Goal: Ask a question: Seek information or help from site administrators or community

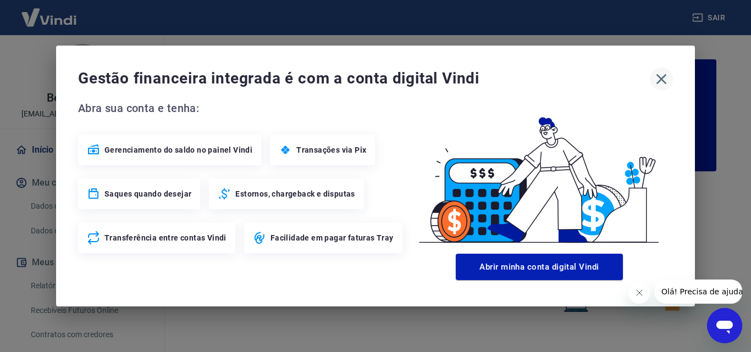
click at [661, 80] on icon "button" at bounding box center [661, 79] width 10 height 10
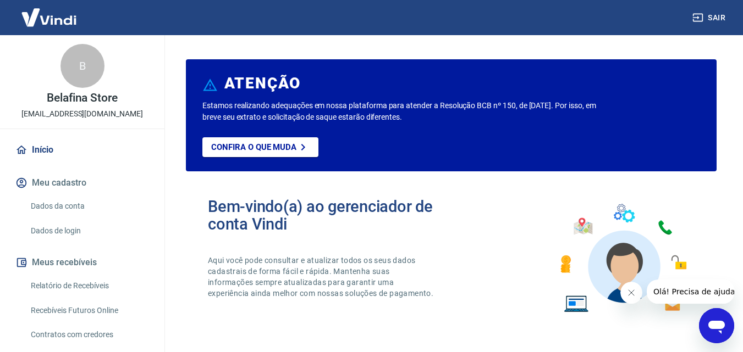
click at [723, 325] on icon "Abrir janela de mensagens" at bounding box center [716, 327] width 16 height 13
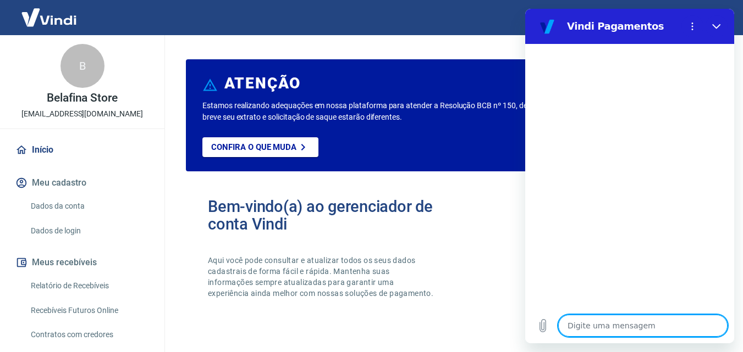
click at [625, 325] on textarea at bounding box center [642, 326] width 169 height 22
type textarea "e"
type textarea "x"
type textarea "er"
type textarea "x"
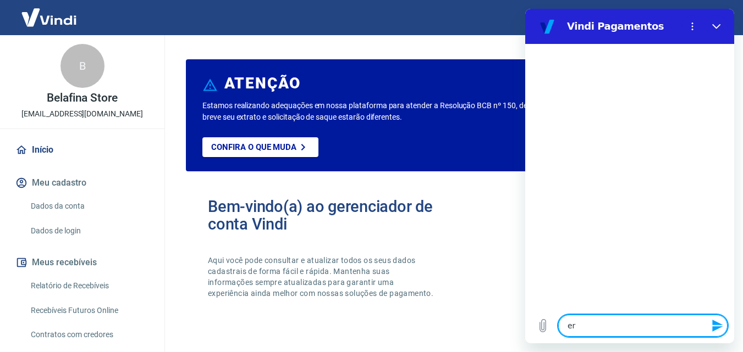
type textarea "err"
type textarea "x"
type textarea "erro"
type textarea "x"
type textarea "erro"
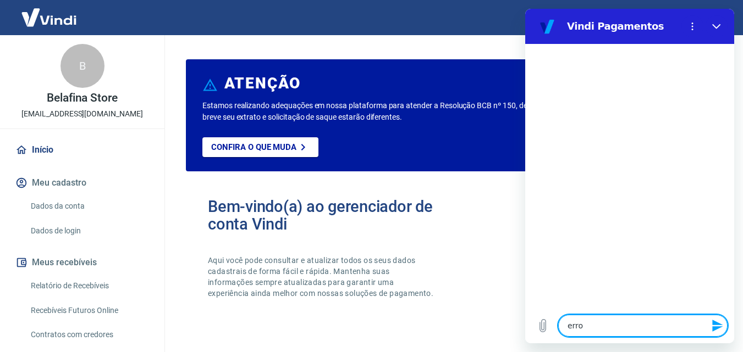
type textarea "x"
type textarea "erro 27297839-57464"
type textarea "x"
type textarea "erro 27297839-57464"
click at [718, 333] on button "Enviar mensagem" at bounding box center [716, 326] width 22 height 22
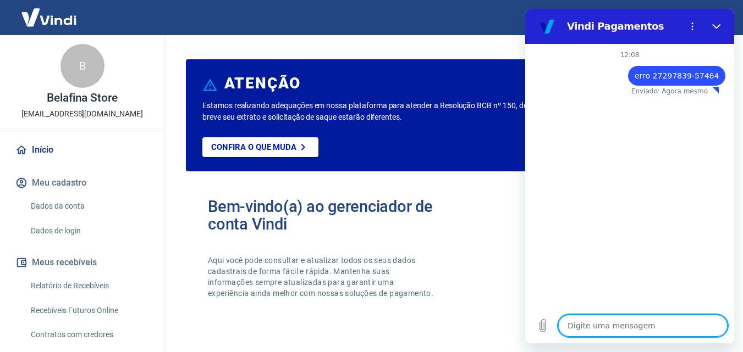
type textarea "x"
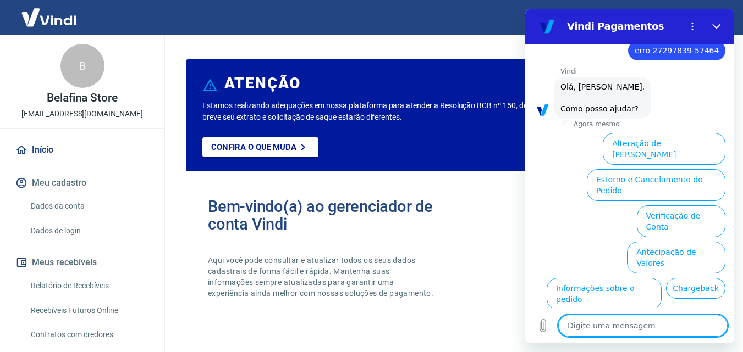
scroll to position [87, 0]
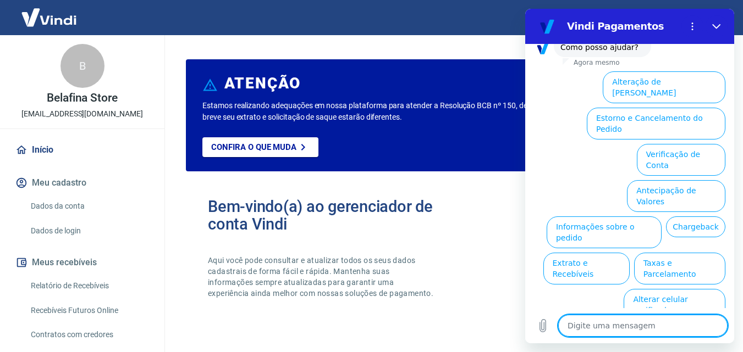
click at [605, 328] on textarea at bounding box center [642, 326] width 169 height 22
type textarea "n"
type textarea "x"
type textarea "ne"
type textarea "x"
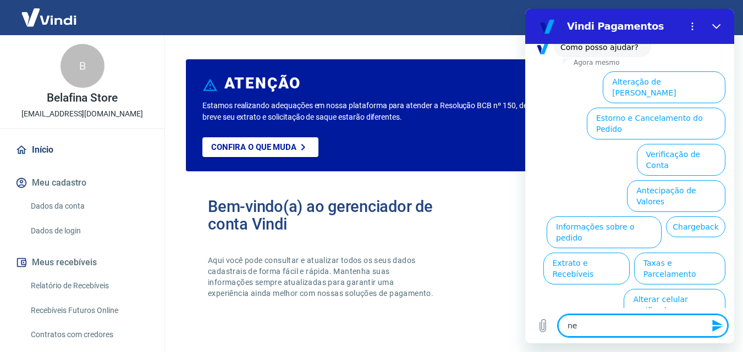
type textarea "nen"
type textarea "x"
type textarea "nenh"
type textarea "x"
type textarea "nenhu"
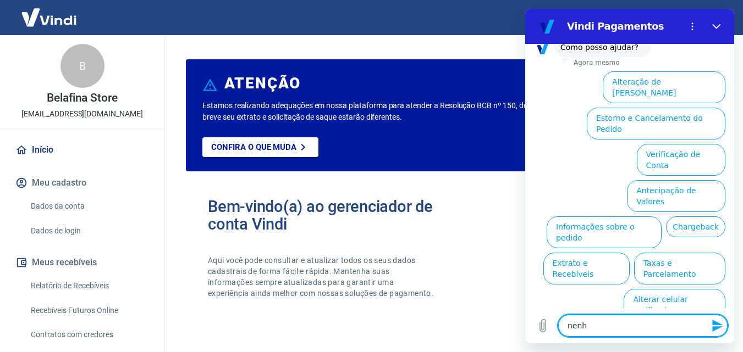
type textarea "x"
type textarea "nenhum"
type textarea "x"
type textarea "nenhuma"
type textarea "x"
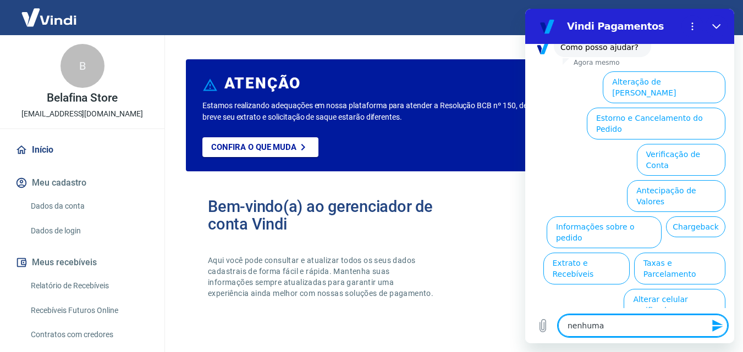
type textarea "nenhuma"
type textarea "x"
type textarea "nenhuma d"
type textarea "x"
type textarea "nenhuma de"
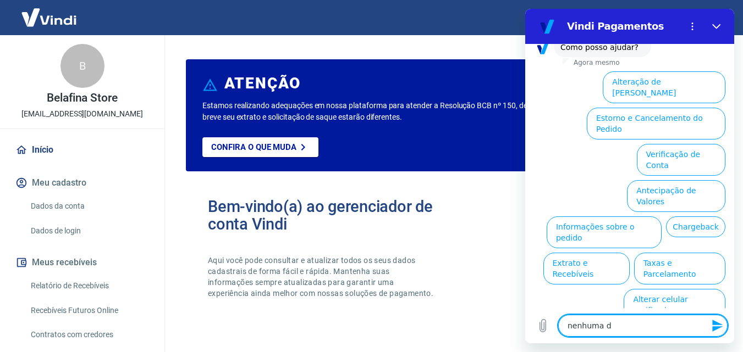
type textarea "x"
type textarea "nenhuma des"
type textarea "x"
type textarea "nenhuma dess"
type textarea "x"
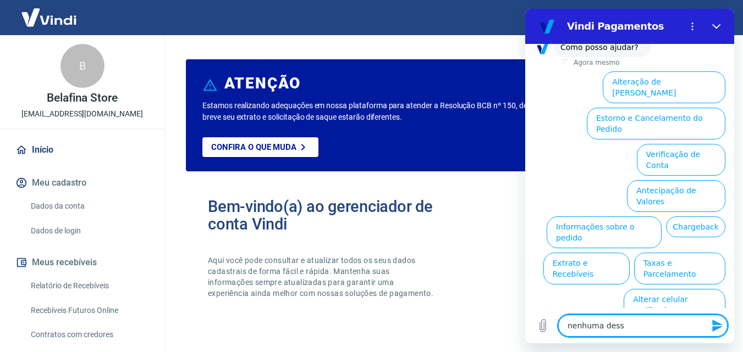
type textarea "nenhuma dessa"
type textarea "x"
type textarea "nenhuma dessas"
type textarea "x"
type textarea "nenhuma dessas"
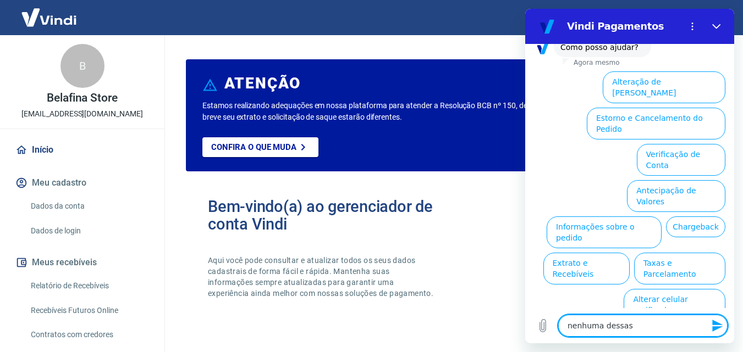
type textarea "x"
type textarea "nenhuma dessas i"
type textarea "x"
type textarea "nenhuma dessas in"
type textarea "x"
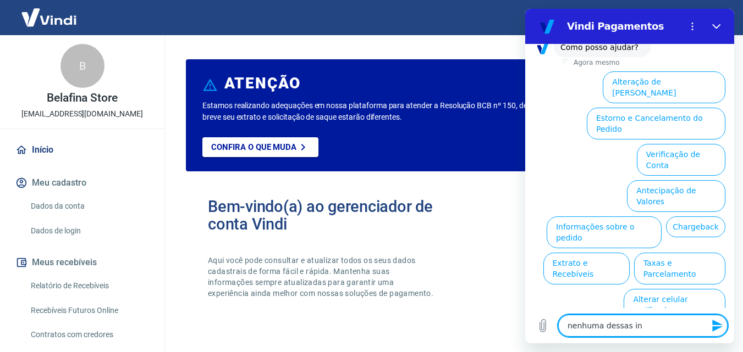
type textarea "nenhuma dessas inf"
type textarea "x"
type textarea "nenhuma dessas info"
type textarea "x"
type textarea "nenhuma dessas infor"
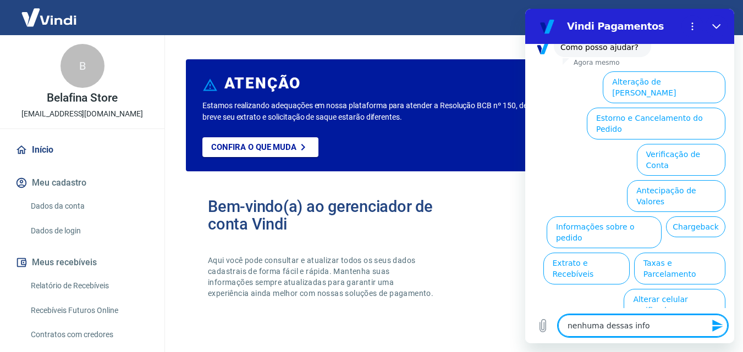
type textarea "x"
type textarea "nenhuma dessas inform"
type textarea "x"
type textarea "nenhuma dessas informa"
type textarea "x"
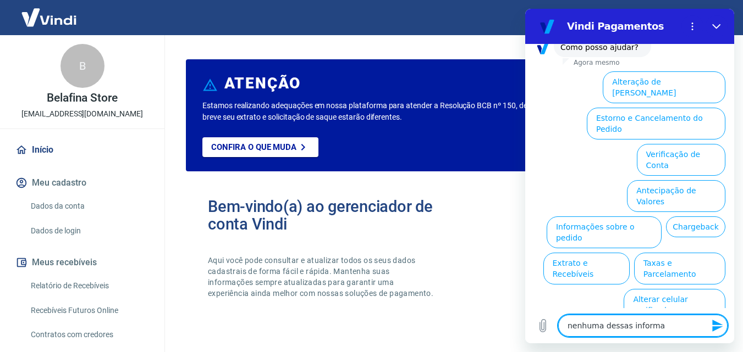
type textarea "nenhuma dessas informaç"
type textarea "x"
type textarea "nenhuma dessas informaçõ"
type textarea "x"
type textarea "nenhuma dessas informaçõe"
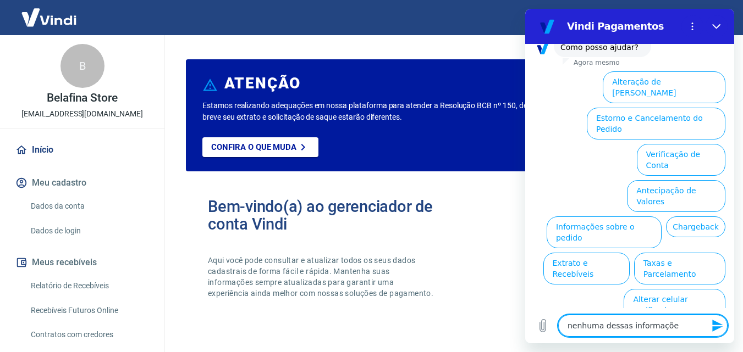
type textarea "x"
type textarea "nenhuma dessas informações"
type textarea "x"
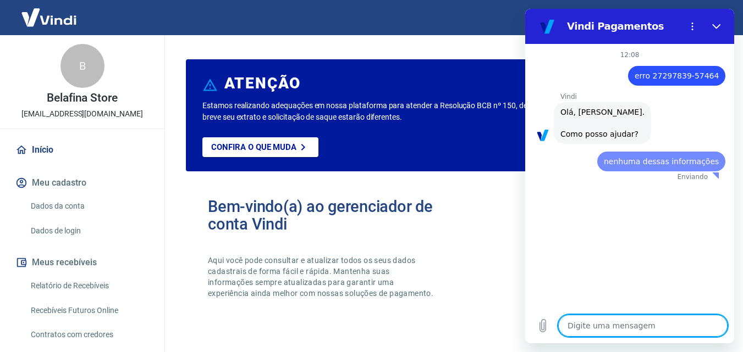
type textarea "x"
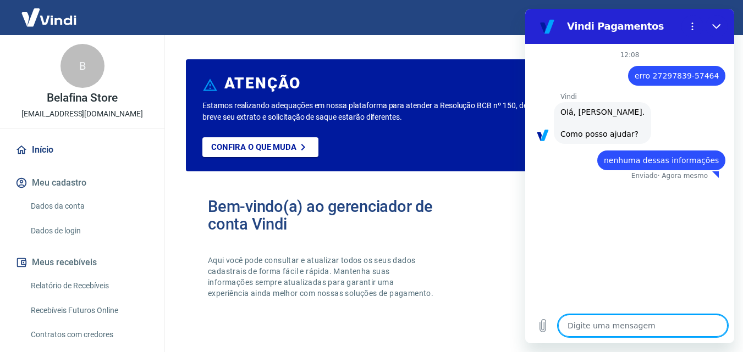
type textarea "p"
type textarea "x"
type textarea "pr"
type textarea "x"
type textarea "pre"
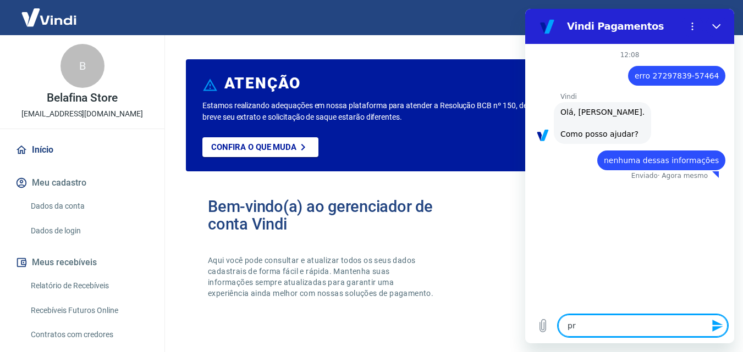
type textarea "x"
type textarea "prec"
type textarea "x"
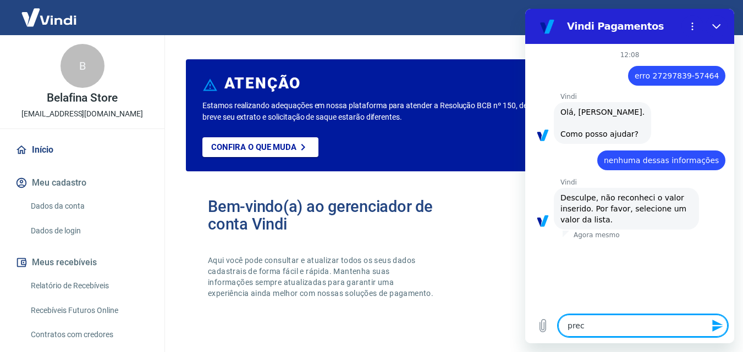
type textarea "preci"
type textarea "x"
type textarea "precis"
type textarea "x"
type textarea "preciso"
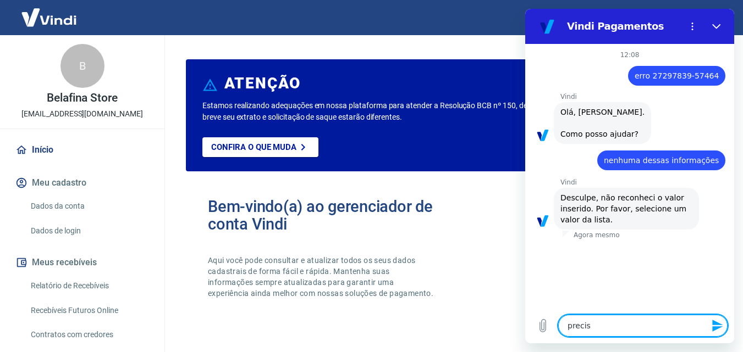
type textarea "x"
type textarea "preciso"
type textarea "x"
type textarea "preciso d"
type textarea "x"
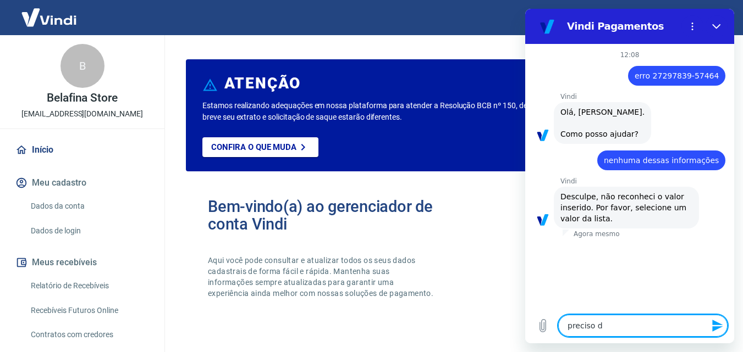
type textarea "preciso de"
type textarea "x"
type textarea "preciso de"
type textarea "x"
type textarea "preciso de a"
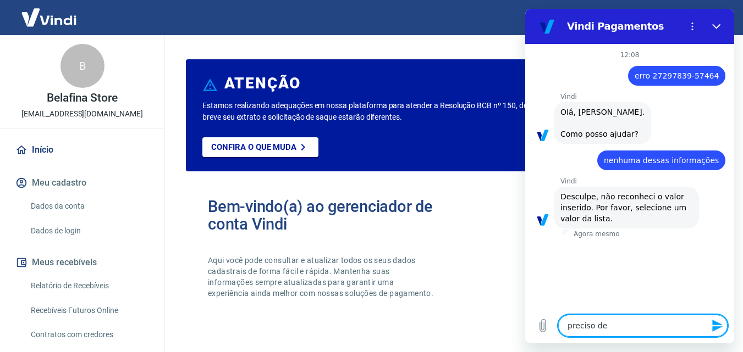
type textarea "x"
type textarea "preciso de at"
type textarea "x"
type textarea "preciso de ate"
type textarea "x"
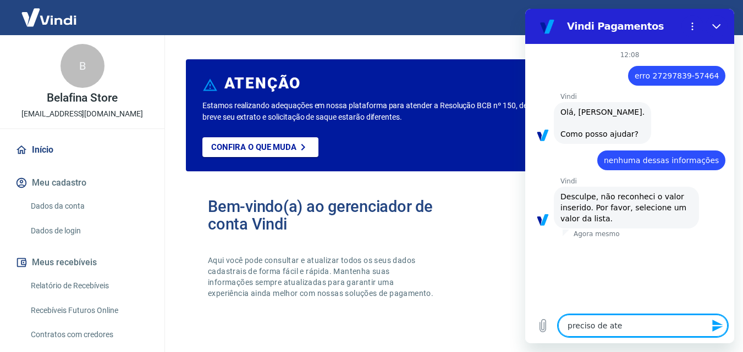
type textarea "preciso de aten"
type textarea "x"
type textarea "preciso de atend"
type textarea "x"
type textarea "preciso de atendi"
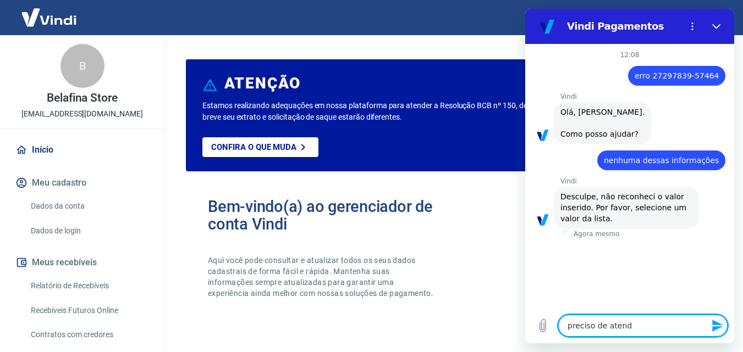
type textarea "x"
type textarea "preciso de atendim"
type textarea "x"
type textarea "preciso de atendime"
type textarea "x"
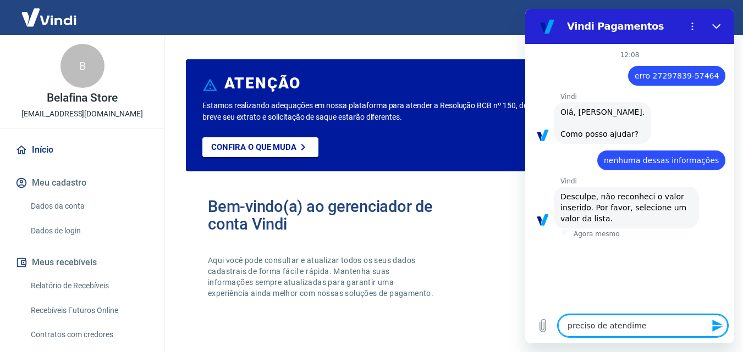
type textarea "preciso de atendimen"
type textarea "x"
type textarea "preciso de atendiment"
type textarea "x"
type textarea "preciso de atendimento"
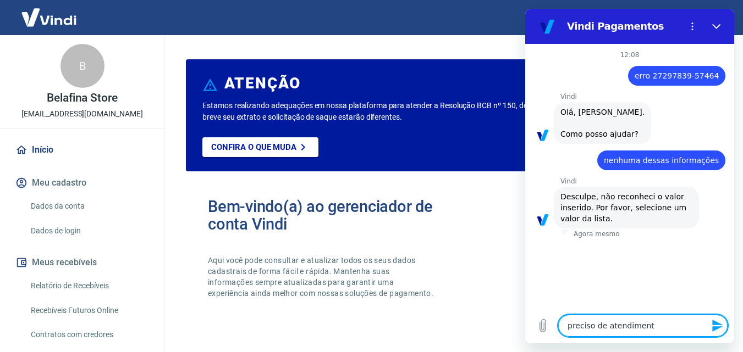
type textarea "x"
type textarea "preciso de atendimentoh"
type textarea "x"
type textarea "preciso de atendimentohu"
type textarea "x"
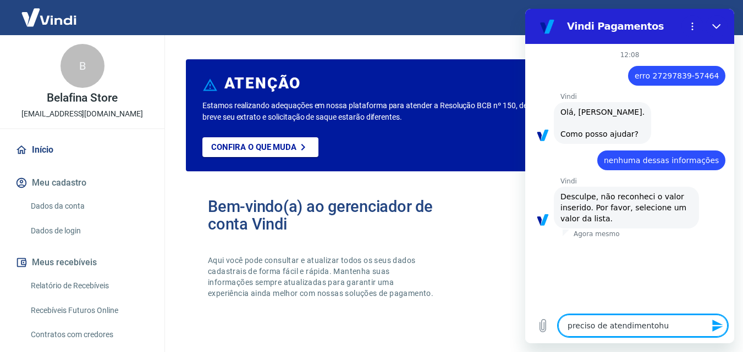
type textarea "preciso de atendimentohum"
type textarea "x"
type textarea "preciso de atendimentohuma"
type textarea "x"
type textarea "preciso de atendimentohuman"
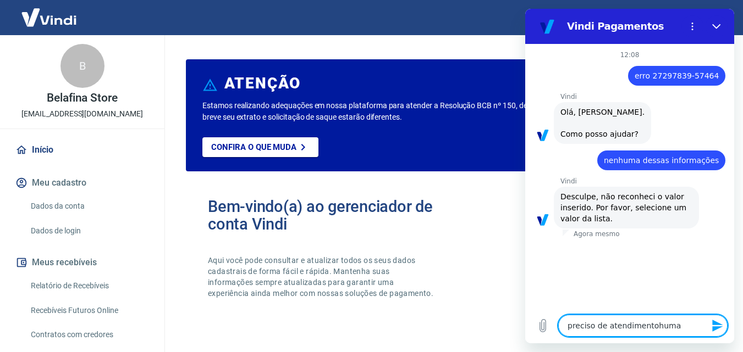
type textarea "x"
type textarea "preciso de atendimentohumano"
type textarea "x"
type textarea "preciso de atendimento humano"
type textarea "x"
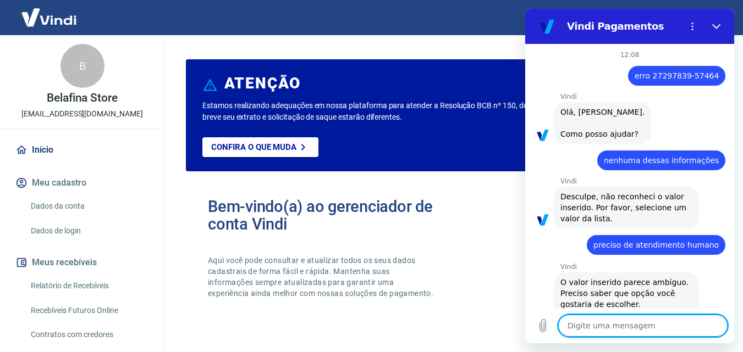
type textarea "x"
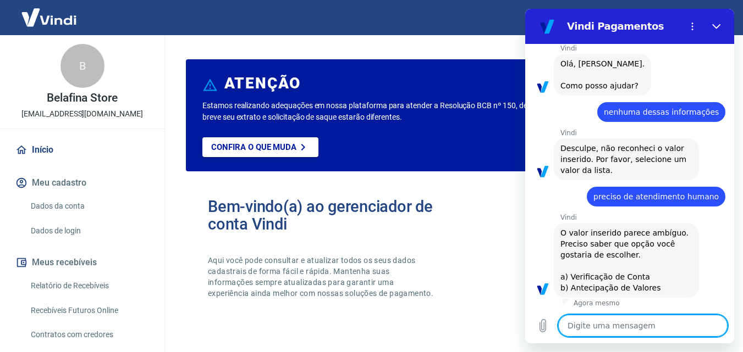
scroll to position [62, 0]
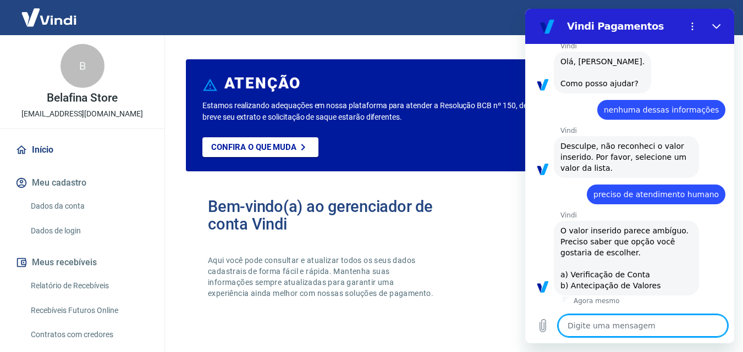
click at [613, 323] on textarea at bounding box center [642, 326] width 169 height 22
type textarea "a"
type textarea "x"
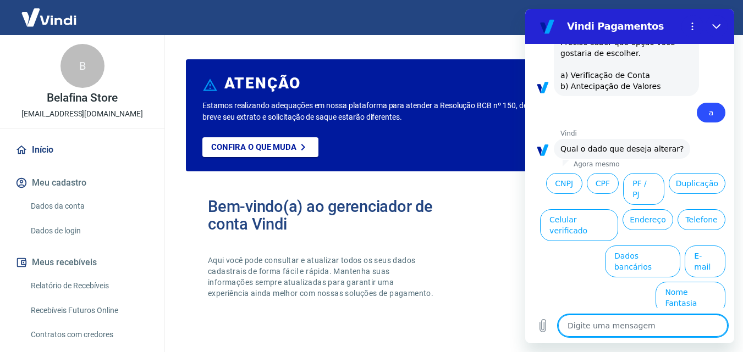
scroll to position [251, 0]
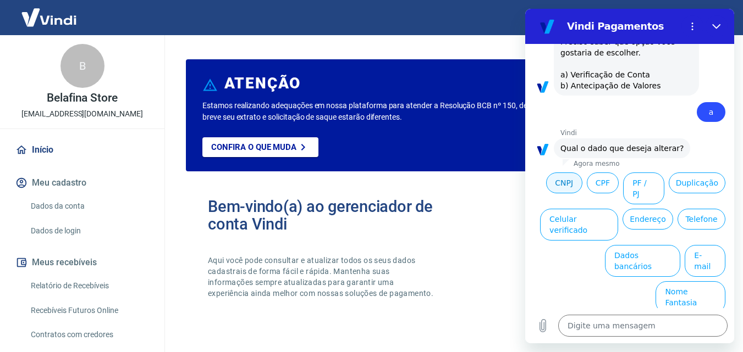
click at [582, 193] on button "CNPJ" at bounding box center [564, 183] width 36 height 21
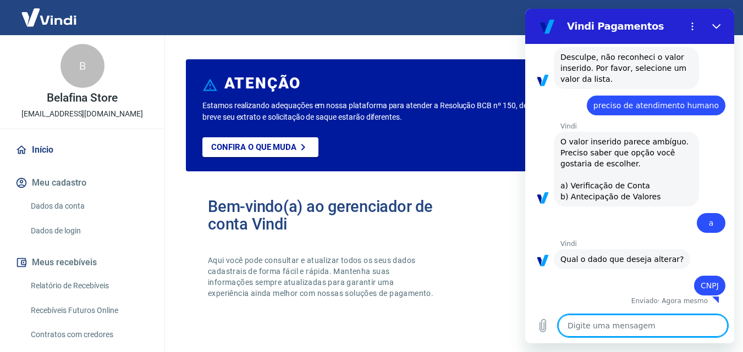
type textarea "x"
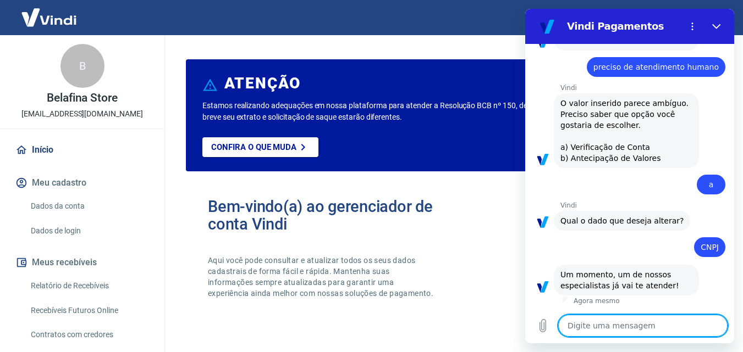
scroll to position [239, 0]
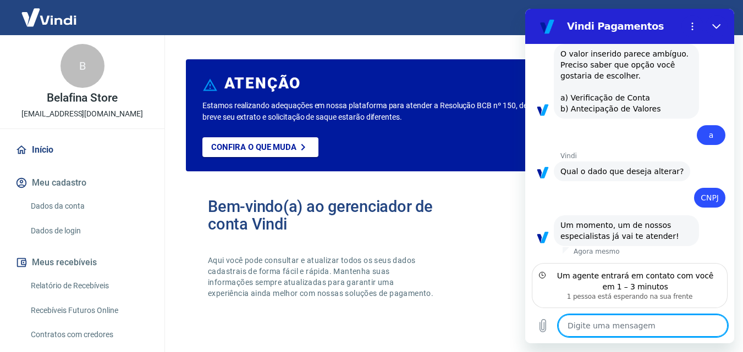
click at [609, 322] on textarea at bounding box center [642, 326] width 169 height 22
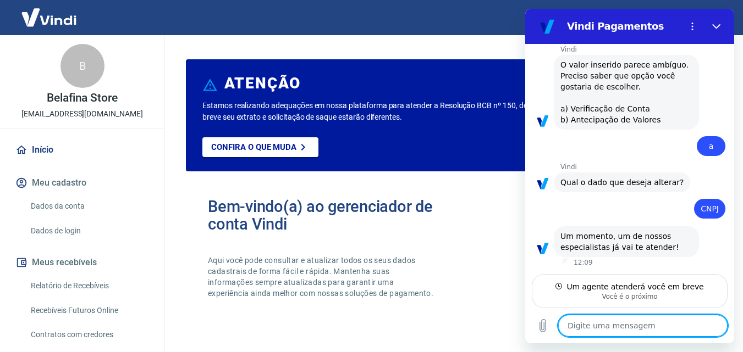
click at [625, 330] on textarea at bounding box center [642, 326] width 169 height 22
click at [583, 323] on textarea at bounding box center [642, 326] width 169 height 22
type textarea "o"
type textarea "x"
type textarea "ok"
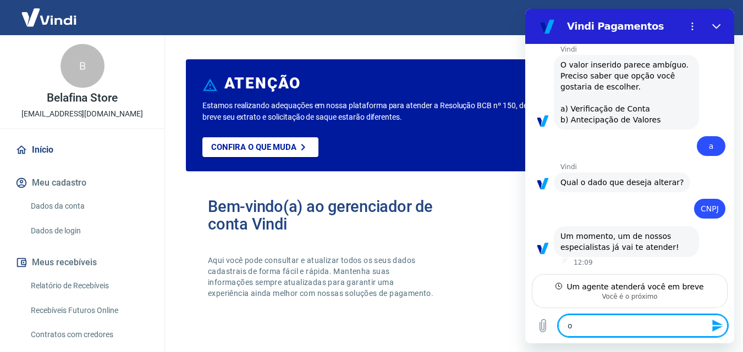
type textarea "x"
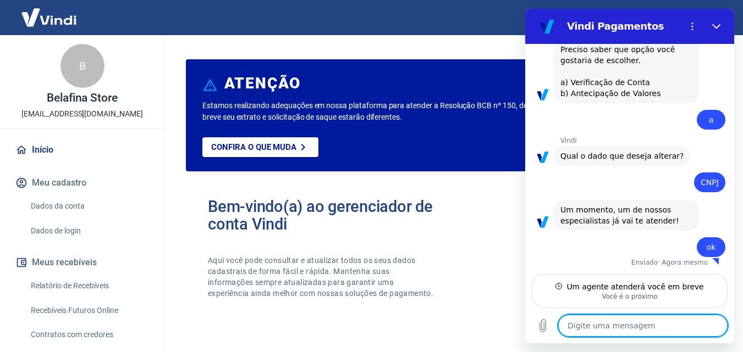
scroll to position [254, 0]
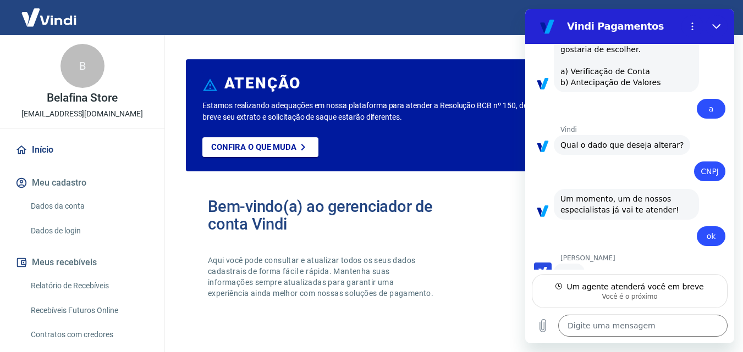
type textarea "x"
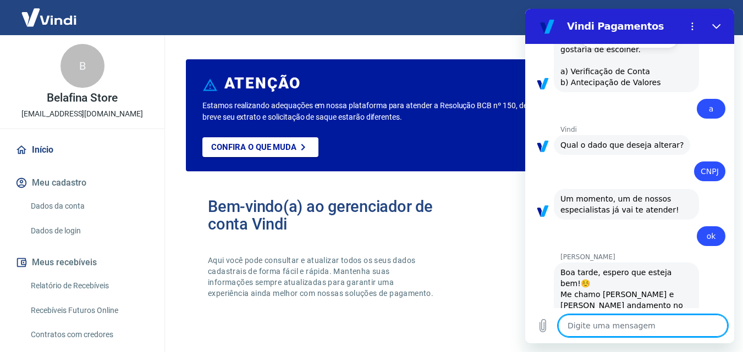
scroll to position [307, 0]
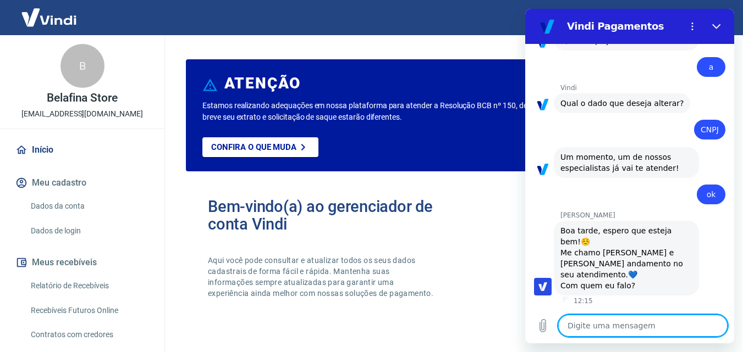
click at [592, 324] on textarea at bounding box center [642, 326] width 169 height 22
type textarea "o"
type textarea "x"
type textarea "ol"
type textarea "x"
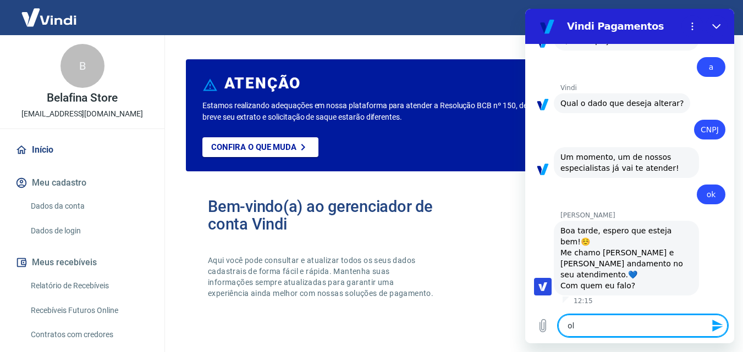
type textarea "olá"
type textarea "x"
type textarea "olá"
type textarea "x"
type textarea "olá b"
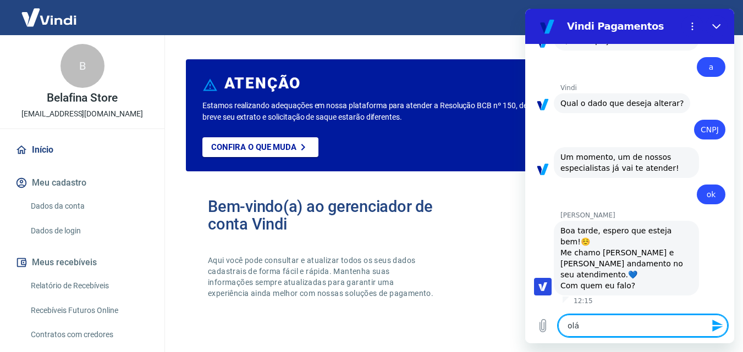
type textarea "x"
type textarea "olá bo"
type textarea "x"
type textarea "olá boa"
type textarea "x"
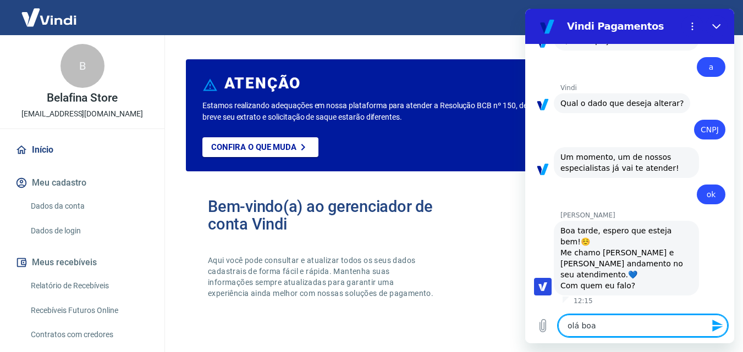
type textarea "olá boa"
type textarea "x"
type textarea "olá boa t"
type textarea "x"
type textarea "olá boa ta"
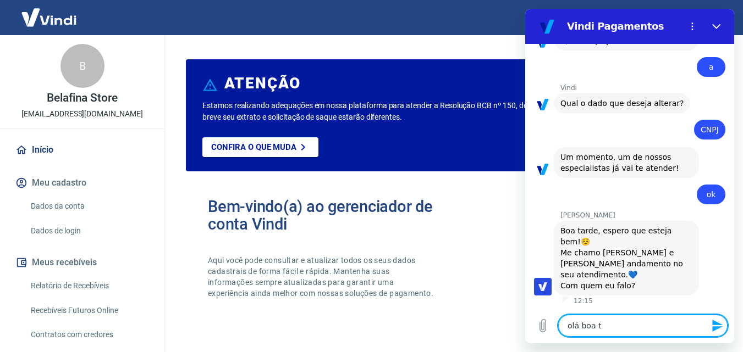
type textarea "x"
type textarea "olá boa tar"
type textarea "x"
type textarea "olá boa tard"
type textarea "x"
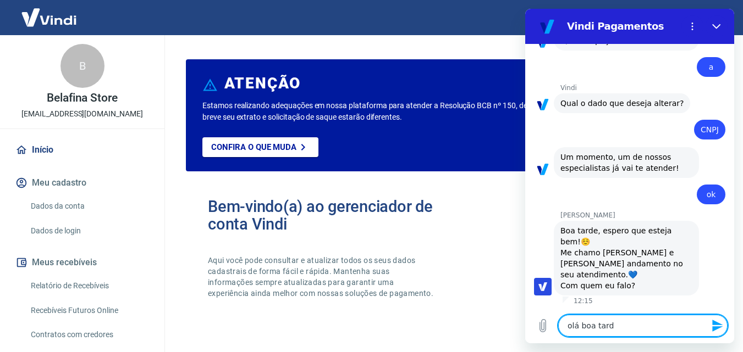
type textarea "olá boa tarde"
type textarea "x"
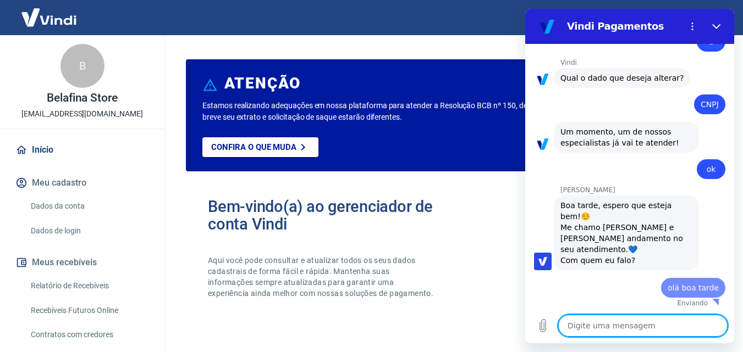
type textarea "x"
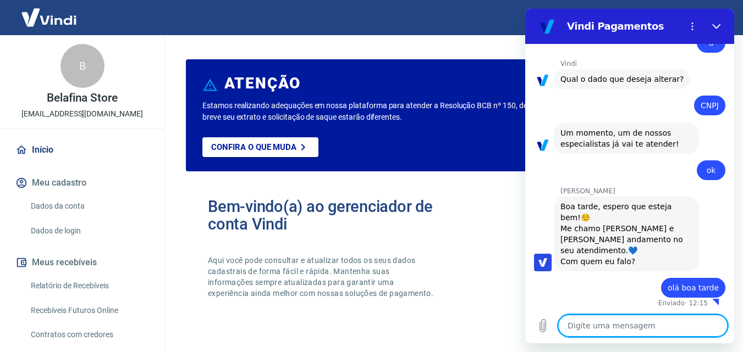
type textarea "e"
type textarea "x"
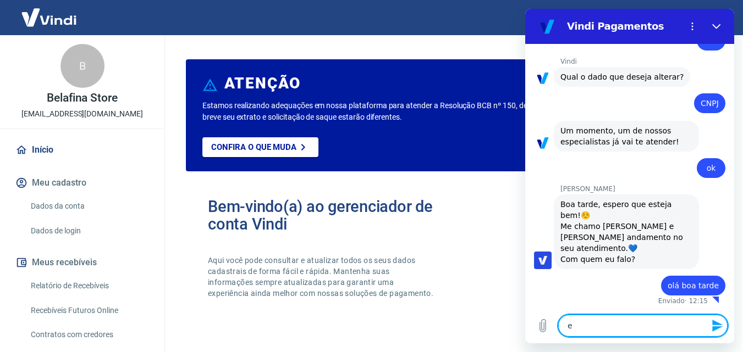
type textarea "eu"
type textarea "x"
type textarea "eu"
type textarea "x"
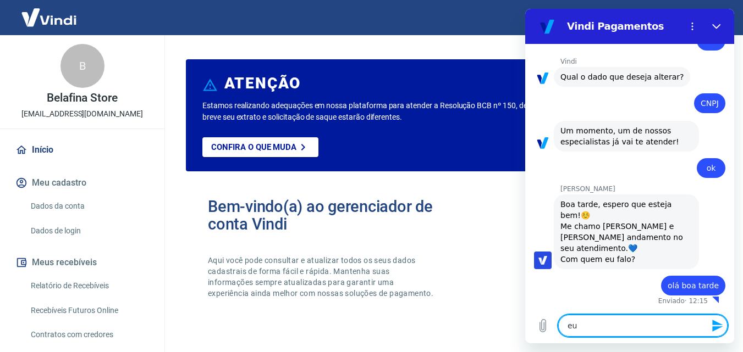
type textarea "eu s"
type textarea "x"
type textarea "eu so"
type textarea "x"
type textarea "eu sou"
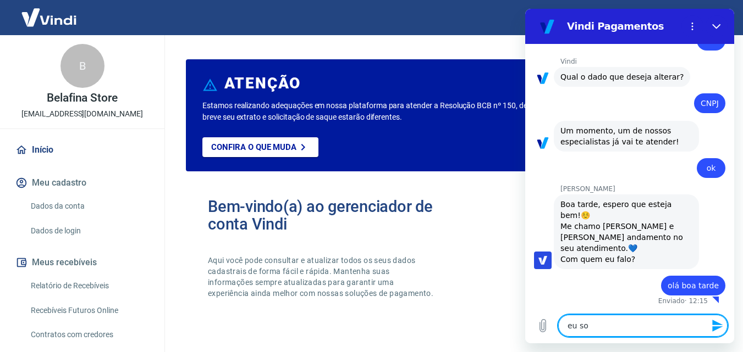
type textarea "x"
type textarea "eu sou"
type textarea "x"
type textarea "eu sou o"
type textarea "x"
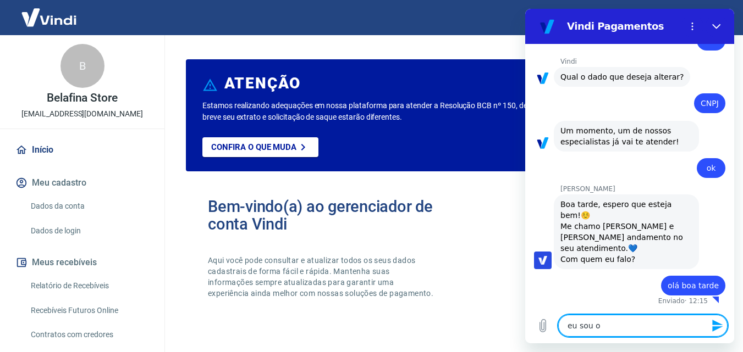
type textarea "eu sou o"
type textarea "x"
type textarea "eu sou o r"
type textarea "x"
type textarea "eu sou o ra"
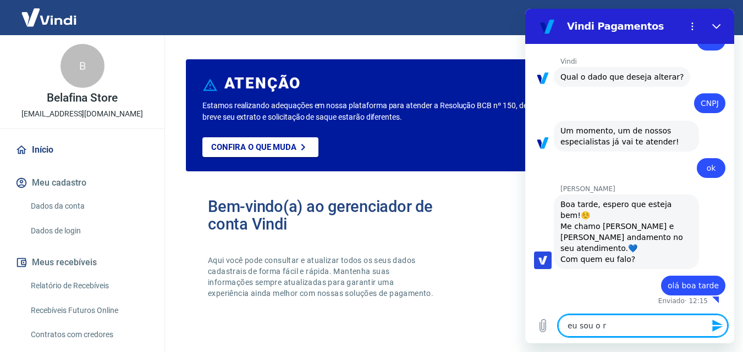
type textarea "x"
type textarea "eu sou o raf"
type textarea "x"
type textarea "eu sou o rafa"
type textarea "x"
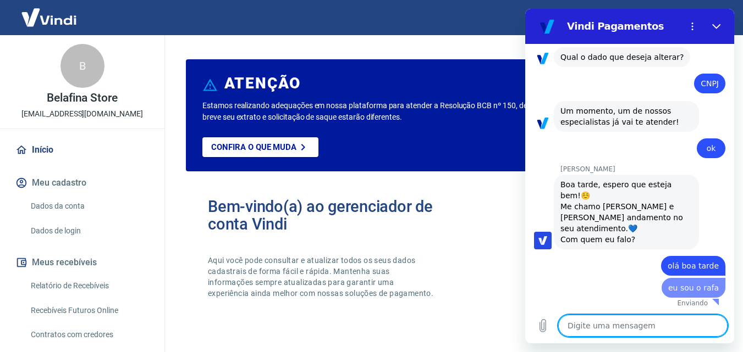
type textarea "x"
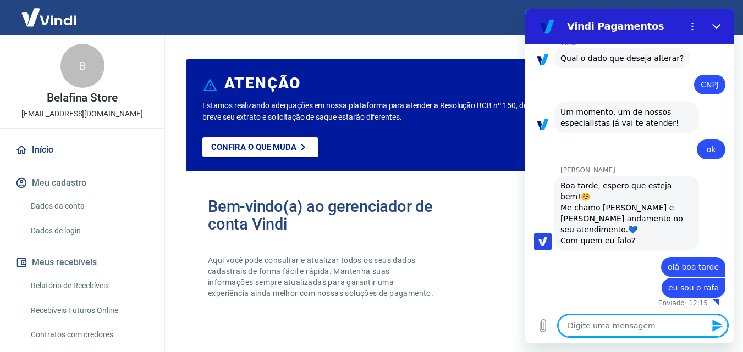
type textarea "e"
type textarea "x"
type textarea "es"
type textarea "x"
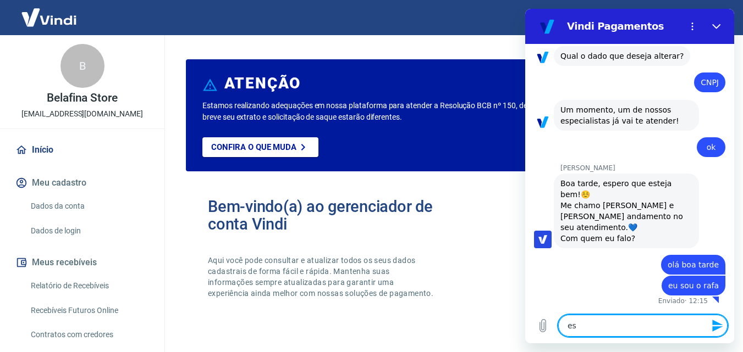
scroll to position [354, 0]
type textarea "est"
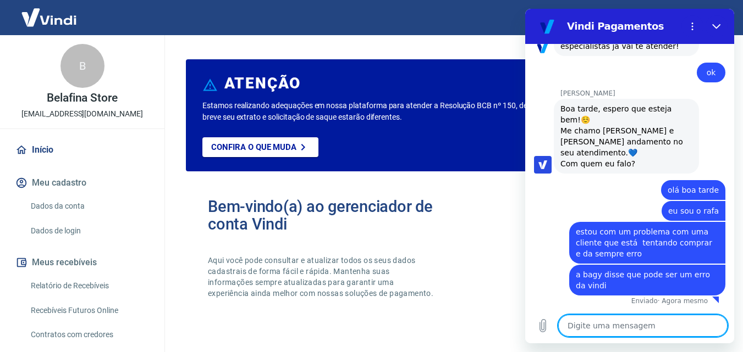
scroll to position [429, 0]
click at [543, 332] on icon "Carregar arquivo" at bounding box center [543, 326] width 6 height 13
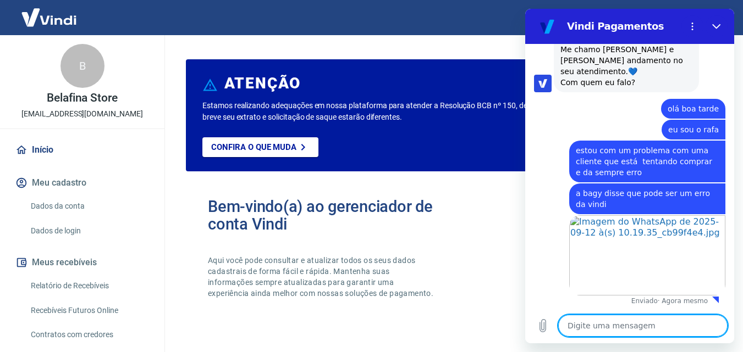
scroll to position [510, 0]
click at [604, 324] on textarea at bounding box center [642, 326] width 169 height 22
paste textarea "27297839-57464"
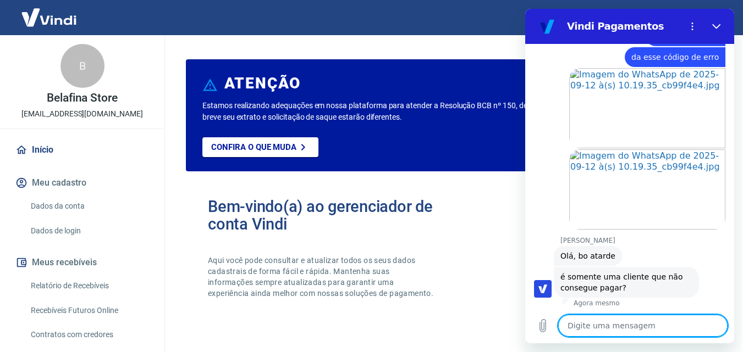
scroll to position [701, 0]
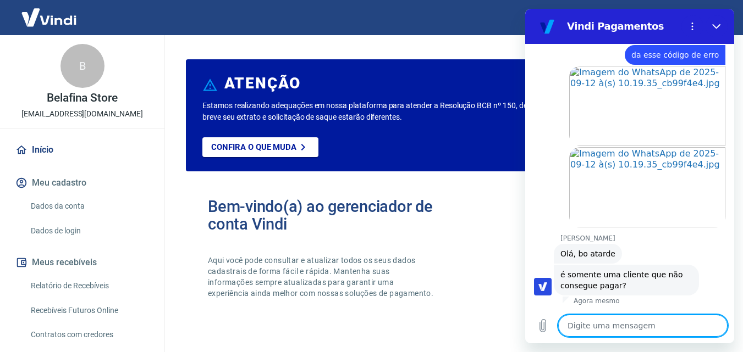
click at [612, 320] on textarea at bounding box center [642, 326] width 169 height 22
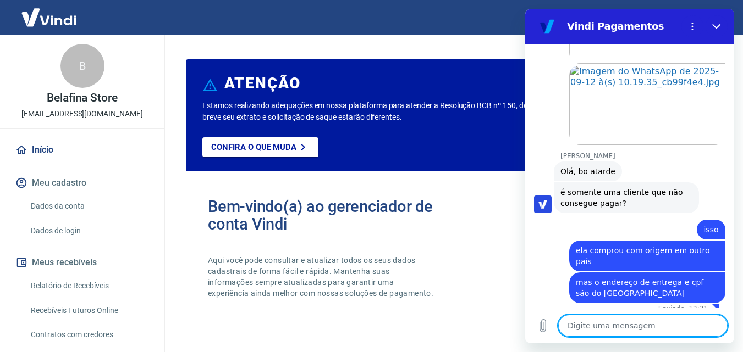
scroll to position [792, 0]
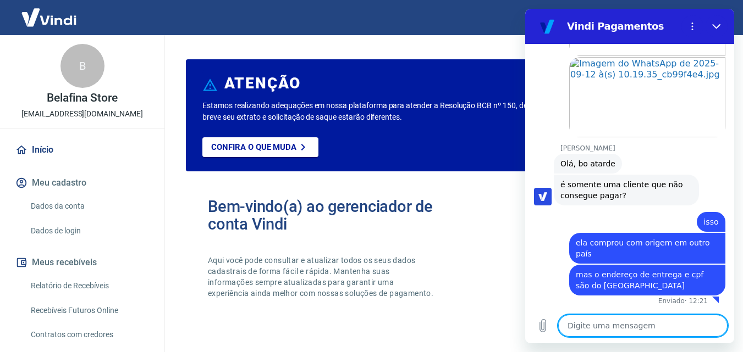
drag, startPoint x: 728, startPoint y: 264, endPoint x: 1269, endPoint y: 300, distance: 542.6
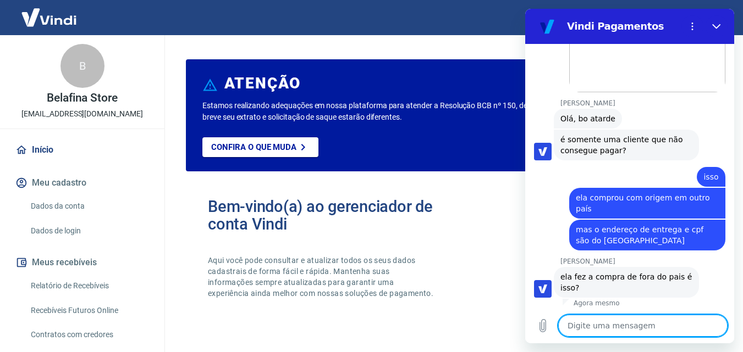
scroll to position [839, 0]
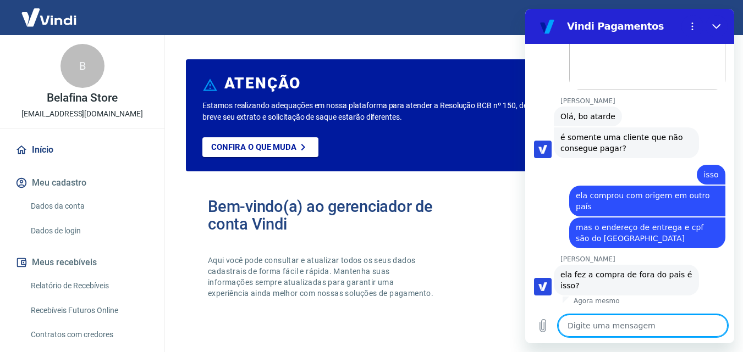
click at [616, 318] on textarea at bounding box center [642, 326] width 169 height 22
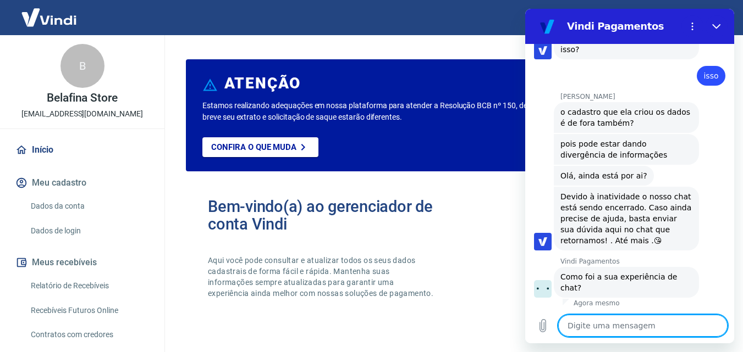
scroll to position [1092, 0]
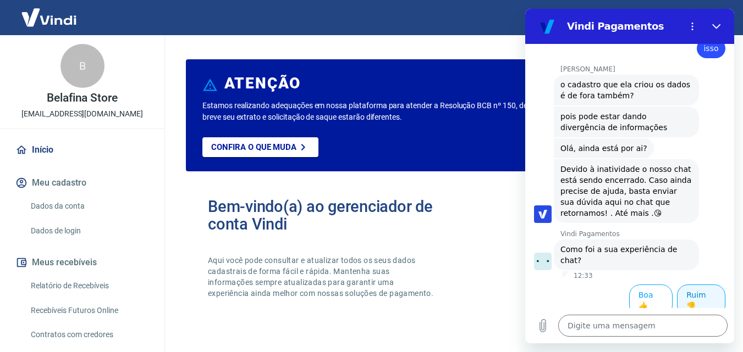
click at [693, 297] on button "Ruim 👎" at bounding box center [701, 301] width 48 height 32
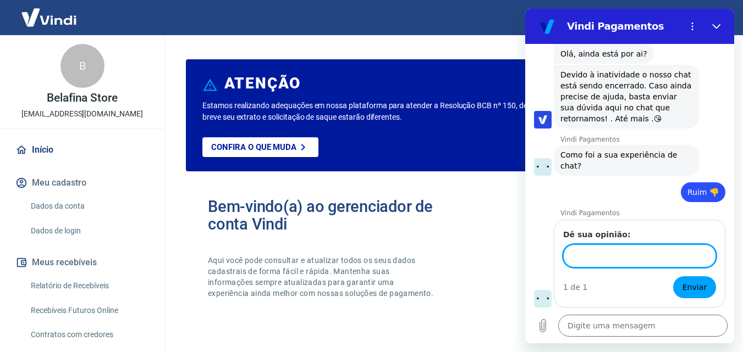
scroll to position [1186, 0]
click at [581, 258] on input "Dê sua opinião:" at bounding box center [639, 256] width 153 height 23
click at [691, 286] on span "Enviar" at bounding box center [694, 287] width 24 height 13
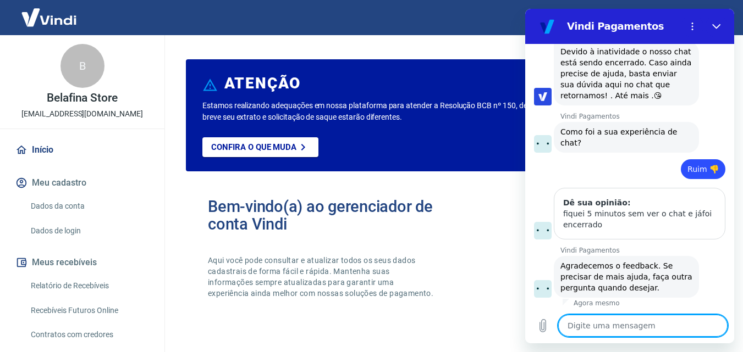
scroll to position [1212, 0]
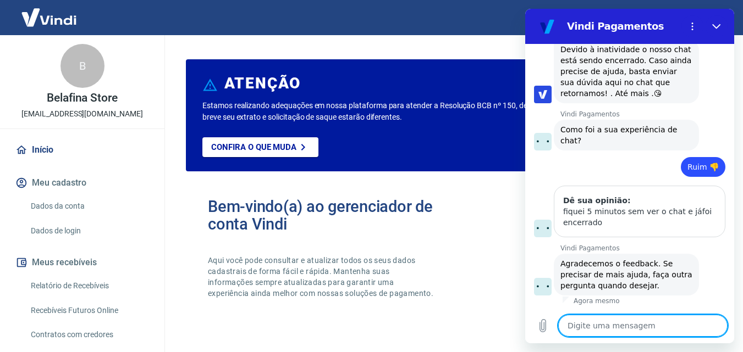
click at [587, 327] on textarea at bounding box center [642, 326] width 169 height 22
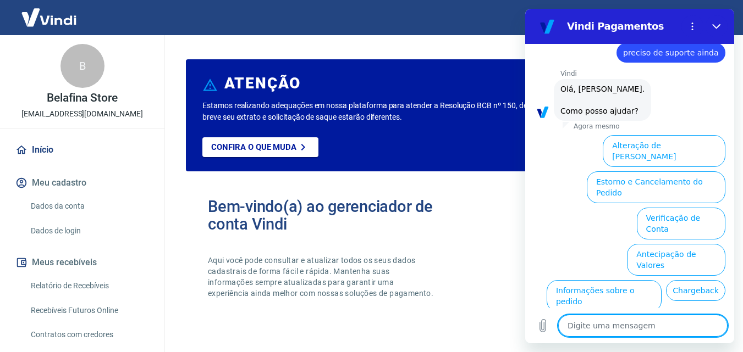
scroll to position [1535, 0]
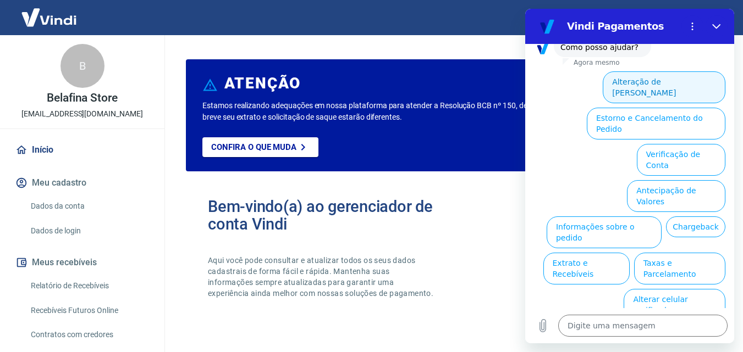
click at [642, 96] on button "Alteração de Dados Cadastrais" at bounding box center [663, 87] width 123 height 32
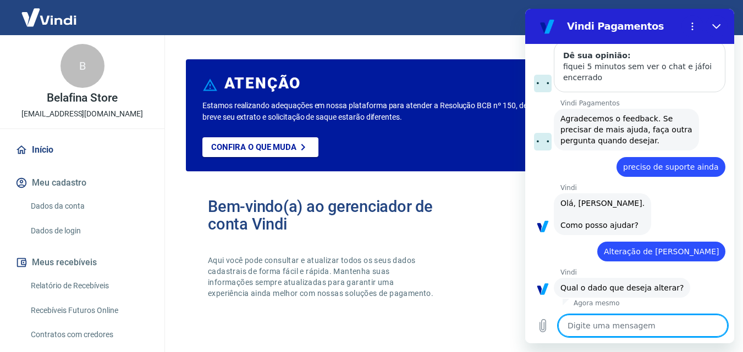
scroll to position [1496, 0]
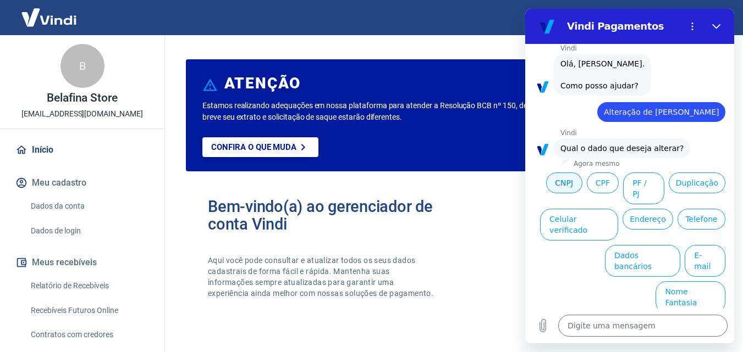
click at [582, 190] on button "CNPJ" at bounding box center [564, 183] width 36 height 21
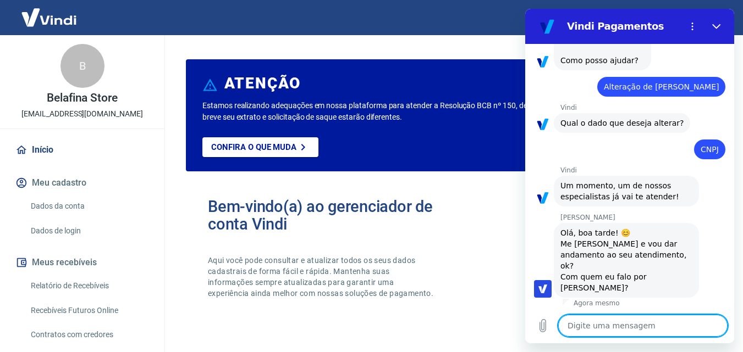
scroll to position [1524, 0]
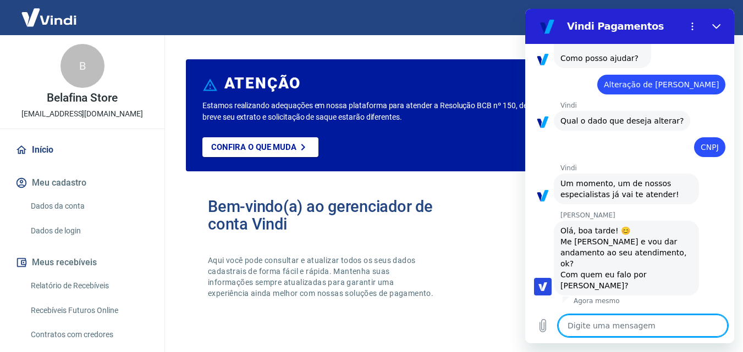
click at [638, 324] on textarea at bounding box center [642, 326] width 169 height 22
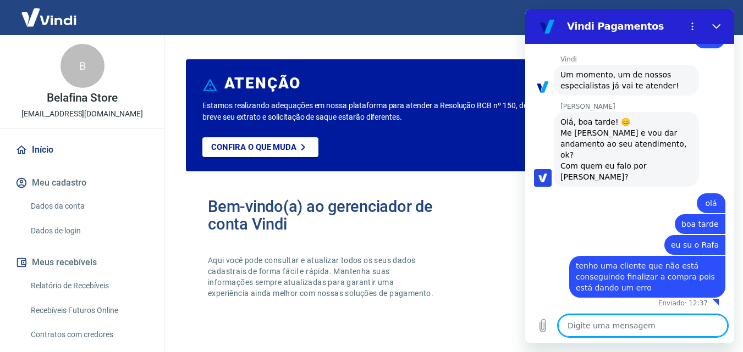
scroll to position [1635, 0]
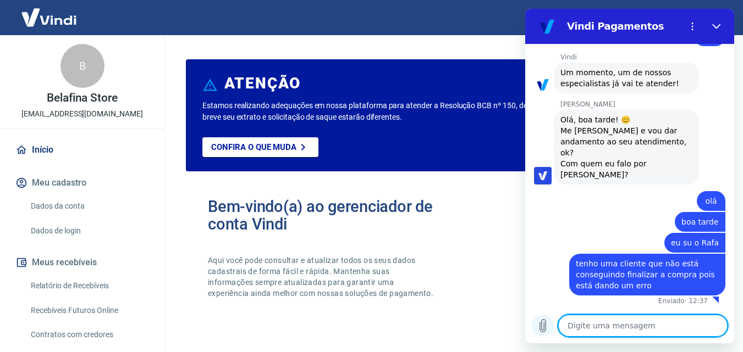
click at [539, 328] on icon "Carregar arquivo" at bounding box center [542, 325] width 13 height 13
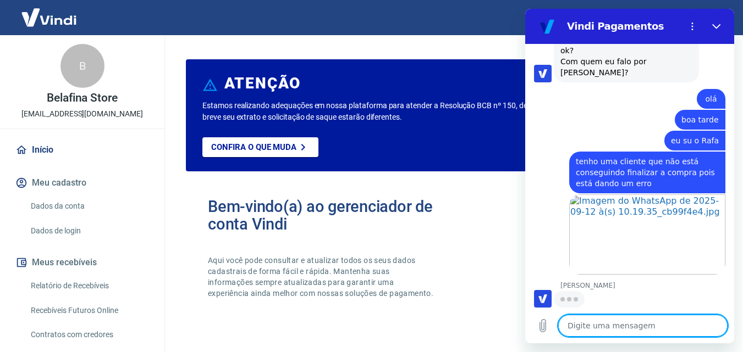
scroll to position [1737, 0]
click at [616, 328] on textarea at bounding box center [642, 326] width 169 height 22
paste textarea "27297839-57464"
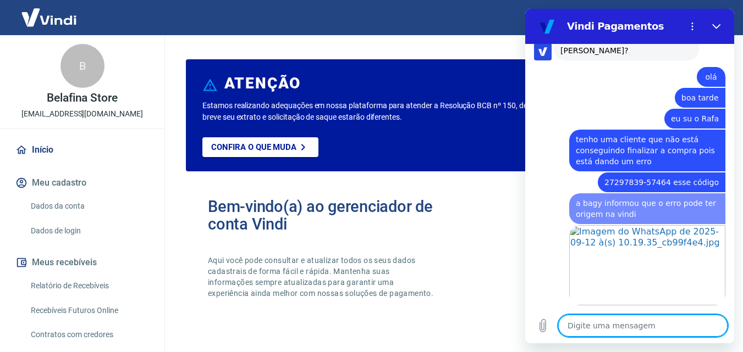
scroll to position [1790, 0]
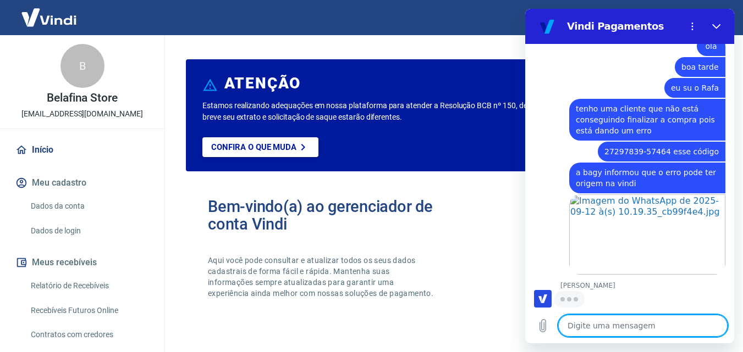
click at [615, 328] on textarea at bounding box center [642, 326] width 169 height 22
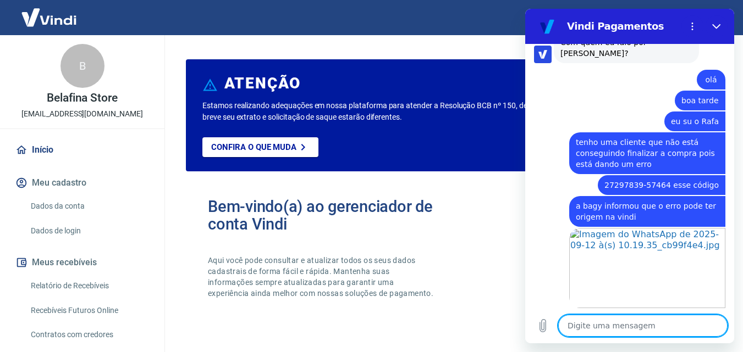
scroll to position [1913, 0]
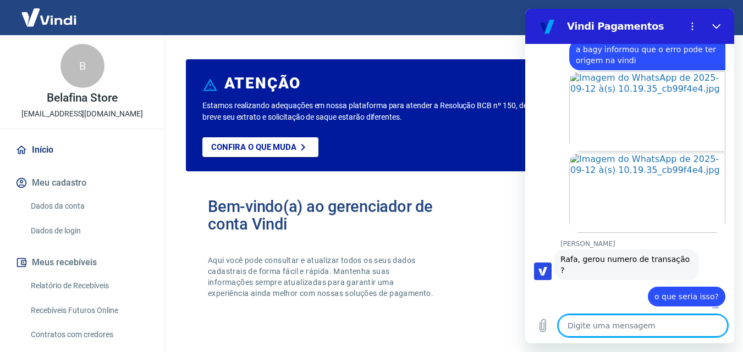
drag, startPoint x: 731, startPoint y: 280, endPoint x: 1262, endPoint y: 325, distance: 532.9
click at [660, 323] on textarea at bounding box center [642, 326] width 169 height 22
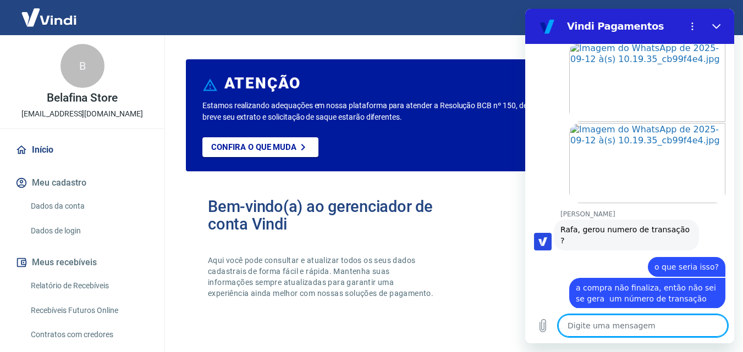
scroll to position [1945, 0]
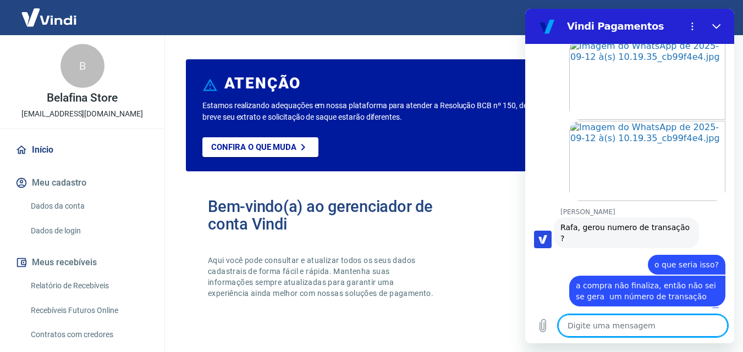
click at [616, 330] on textarea at bounding box center [642, 326] width 169 height 22
click at [596, 327] on textarea at bounding box center [642, 326] width 169 height 22
click at [599, 326] on textarea at bounding box center [642, 326] width 169 height 22
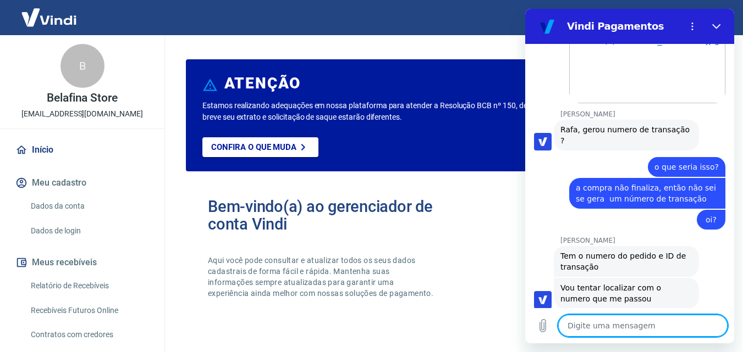
scroll to position [2045, 0]
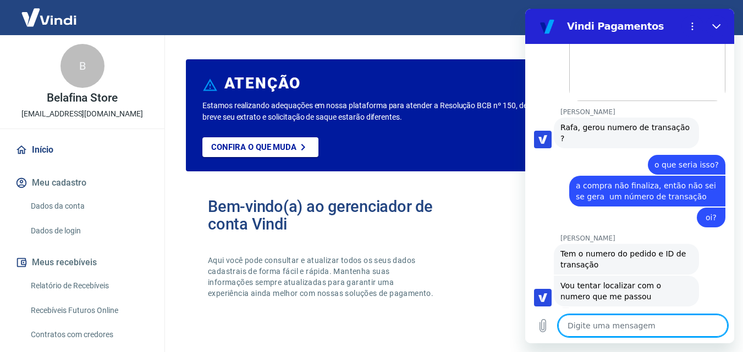
click at [607, 322] on textarea at bounding box center [642, 326] width 169 height 22
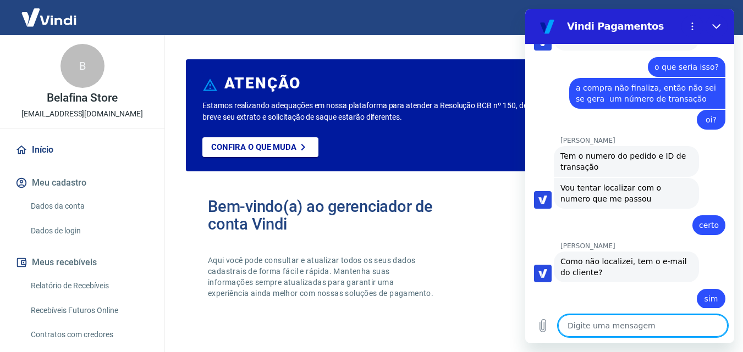
scroll to position [2145, 0]
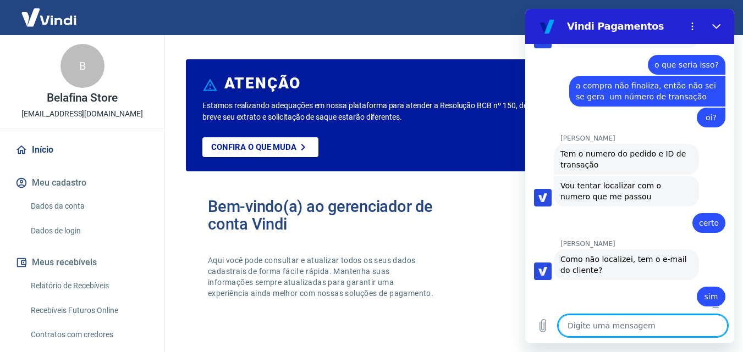
click at [578, 322] on textarea at bounding box center [642, 326] width 169 height 22
paste textarea "fernanda.bcarlin@gmail.com"
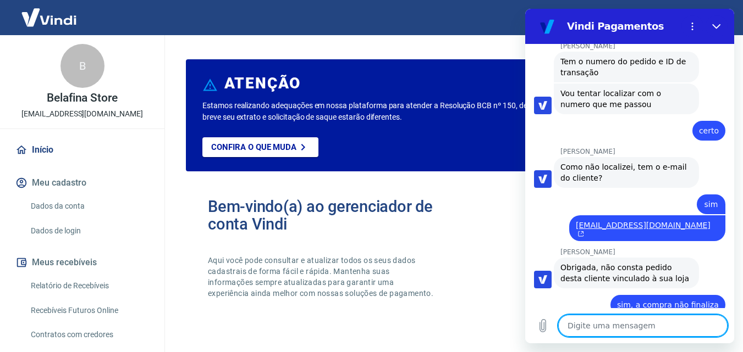
scroll to position [2240, 0]
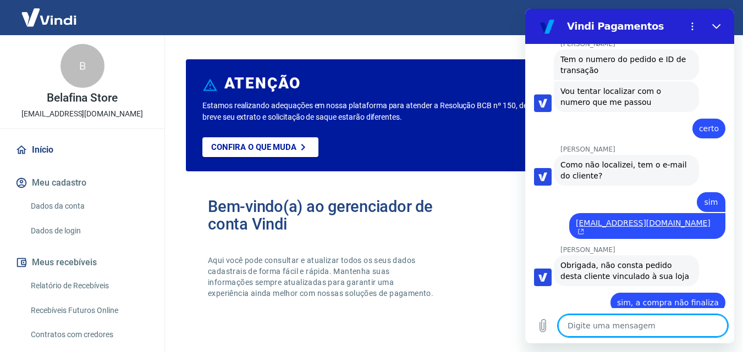
click at [609, 332] on textarea at bounding box center [642, 326] width 169 height 22
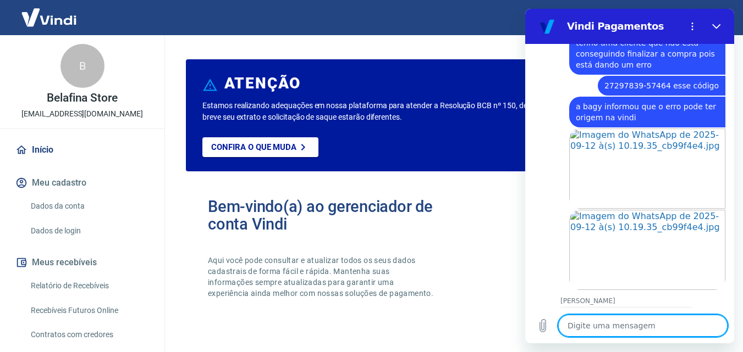
scroll to position [1833, 0]
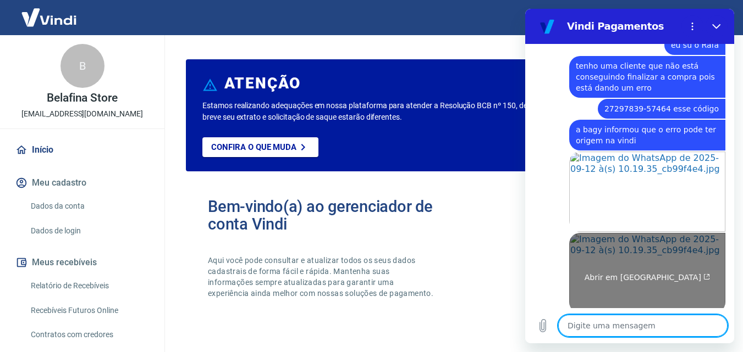
click at [636, 279] on span "Abrir em nova aba" at bounding box center [647, 277] width 126 height 9
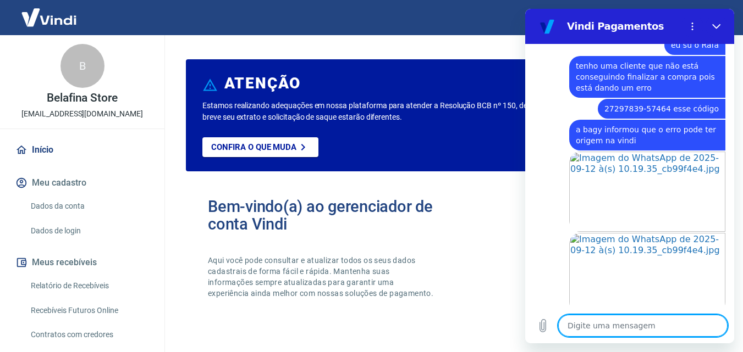
click at [596, 327] on textarea at bounding box center [642, 326] width 169 height 22
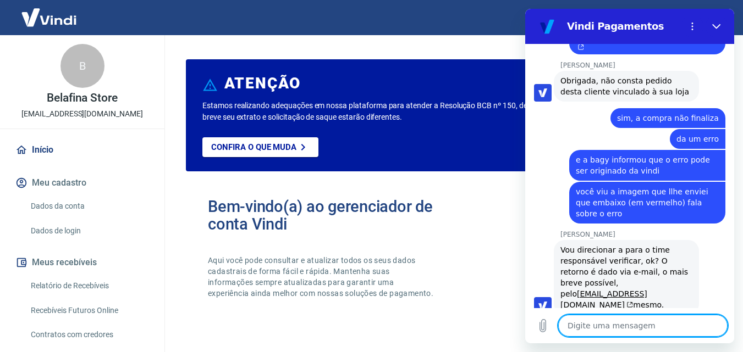
scroll to position [2426, 0]
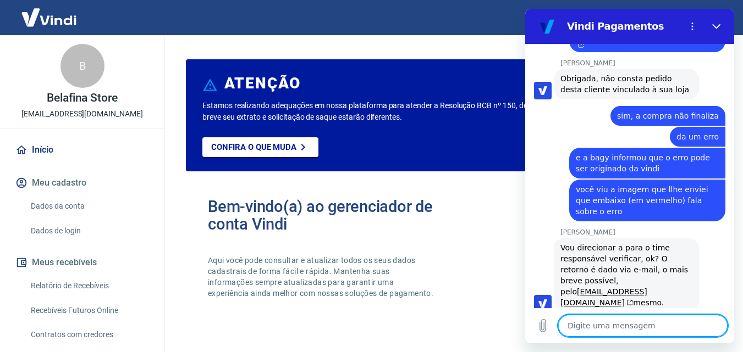
click at [595, 325] on textarea at bounding box center [642, 326] width 169 height 22
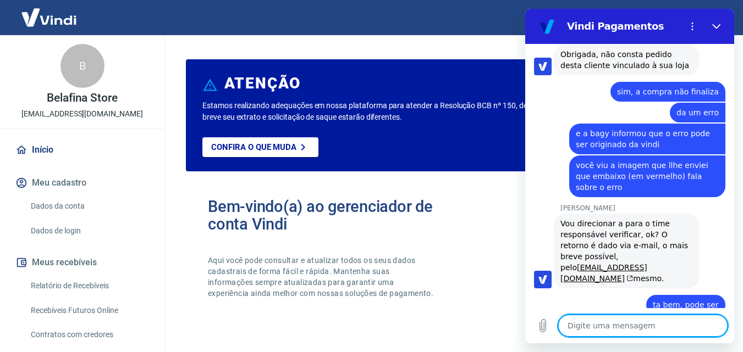
scroll to position [2453, 0]
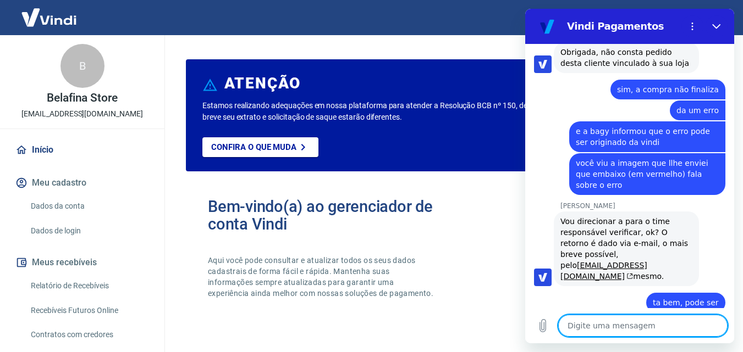
click at [576, 327] on textarea at bounding box center [642, 326] width 169 height 22
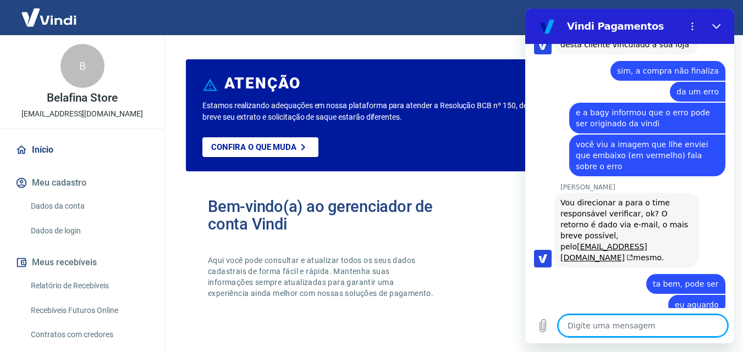
scroll to position [2474, 0]
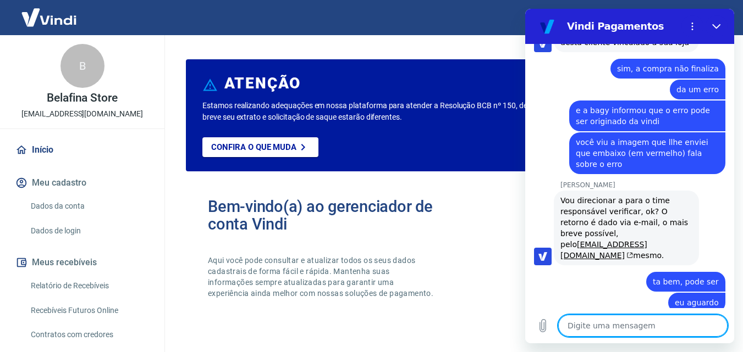
click at [608, 323] on textarea at bounding box center [642, 326] width 169 height 22
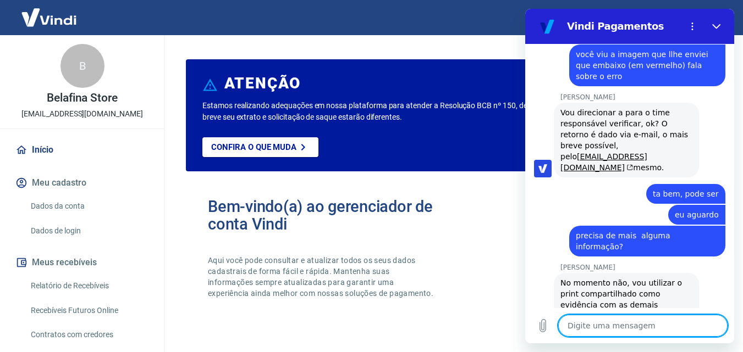
scroll to position [2564, 0]
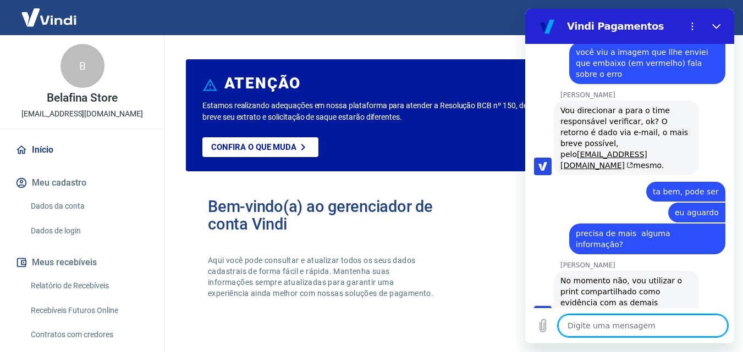
click at [608, 323] on textarea at bounding box center [642, 326] width 169 height 22
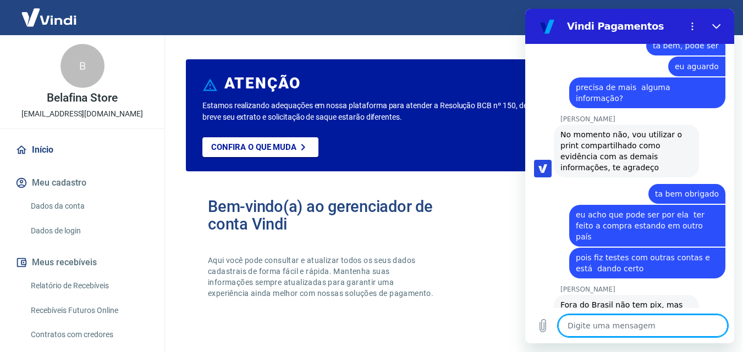
scroll to position [2712, 0]
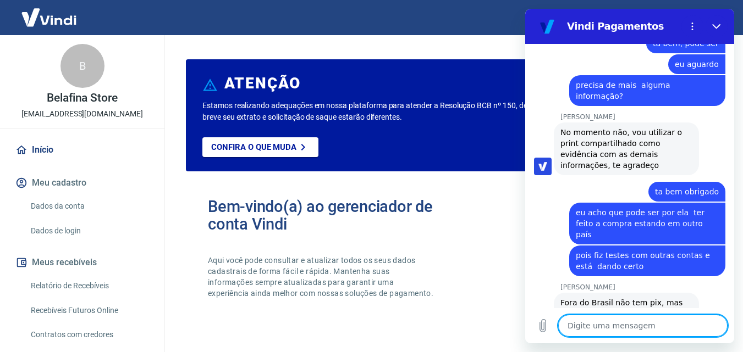
click at [608, 323] on textarea at bounding box center [642, 326] width 169 height 22
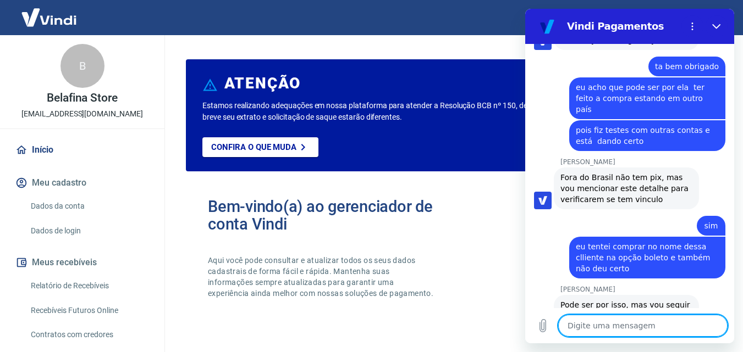
scroll to position [2840, 0]
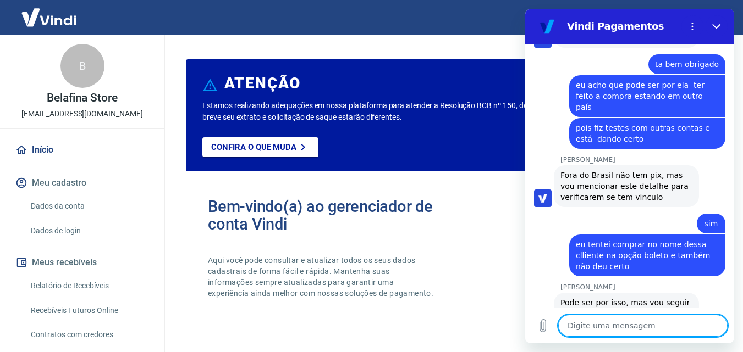
click at [609, 323] on textarea at bounding box center [642, 326] width 169 height 22
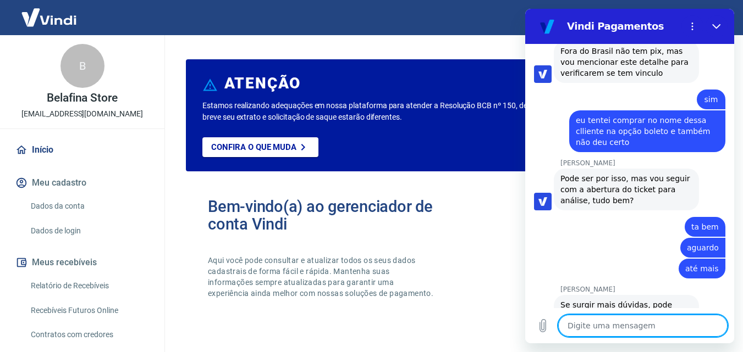
scroll to position [2966, 0]
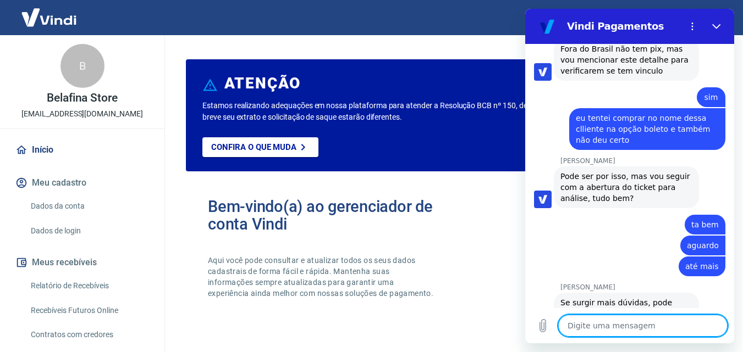
click at [609, 323] on textarea at bounding box center [642, 326] width 169 height 22
